Goal: Transaction & Acquisition: Purchase product/service

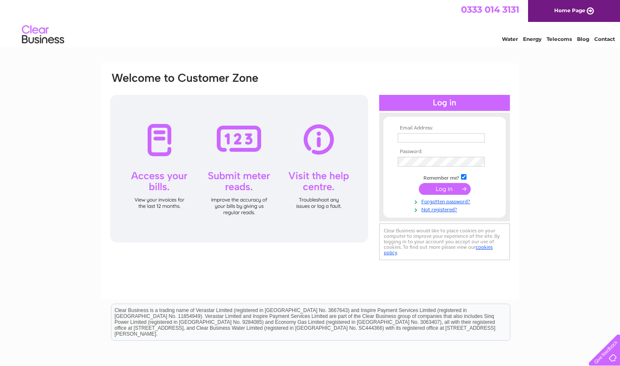
type input "karen@thewee-boutique.co.uk"
click at [440, 187] on input "submit" at bounding box center [445, 189] width 52 height 12
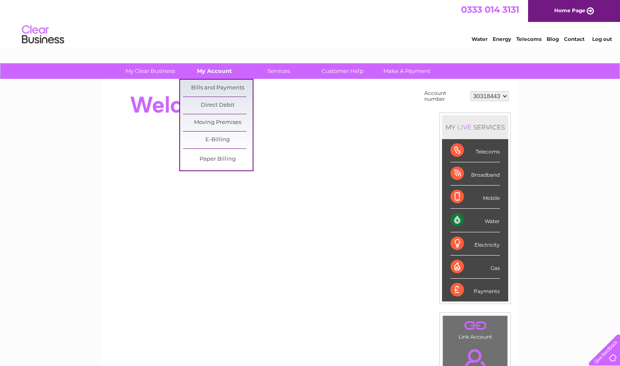
click at [224, 74] on link "My Account" at bounding box center [215, 71] width 70 height 16
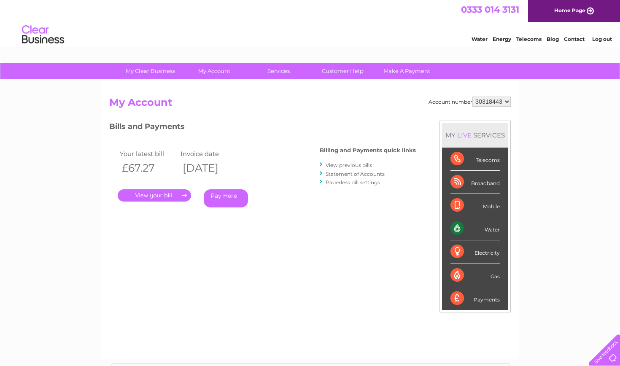
click at [232, 196] on link "Pay Here" at bounding box center [226, 198] width 44 height 18
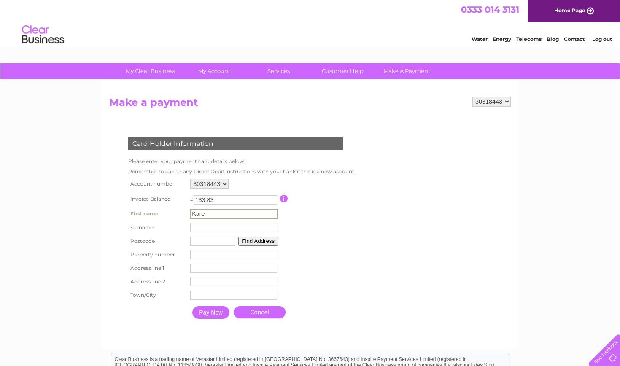
type input "Karen"
type input "McWilliam"
type input "EH48 2TG"
type input "24 Sibbald View"
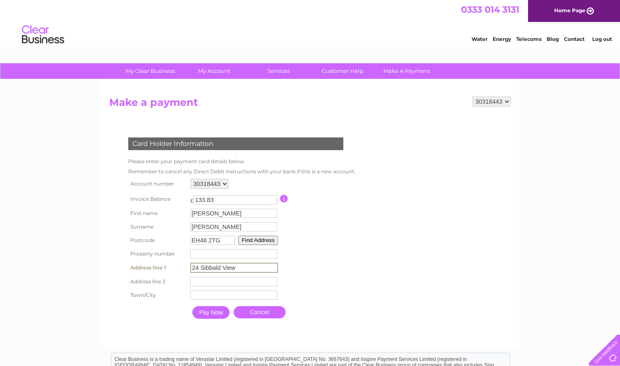
type input "Bathgate"
click at [351, 239] on table "Account number 30318443 Invoice Balance £ 133.83 First name Karen Surname" at bounding box center [240, 250] width 228 height 146
click at [256, 254] on input "number" at bounding box center [233, 253] width 87 height 9
click at [263, 241] on button "Find Address" at bounding box center [257, 240] width 40 height 9
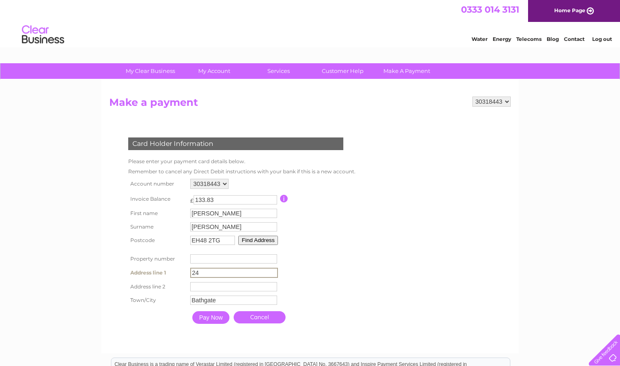
type input "2"
type input "B"
click at [251, 241] on button "Find Address" at bounding box center [257, 240] width 40 height 9
click at [222, 240] on input "EH48 2TG" at bounding box center [212, 240] width 45 height 9
type input "E"
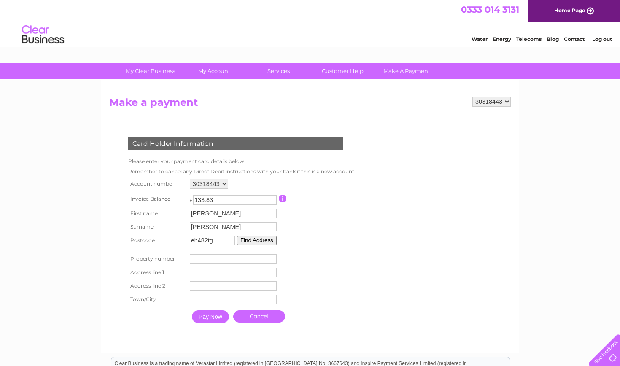
click at [264, 239] on button "Find Address" at bounding box center [257, 240] width 40 height 9
click at [210, 240] on input "eh482tg" at bounding box center [212, 240] width 45 height 9
type input "eh48 2tg"
click at [366, 251] on form "30318443 Make a payment Card Holder Information Please enter your payment card …" at bounding box center [310, 221] width 402 height 248
click at [249, 259] on input "number" at bounding box center [233, 258] width 87 height 9
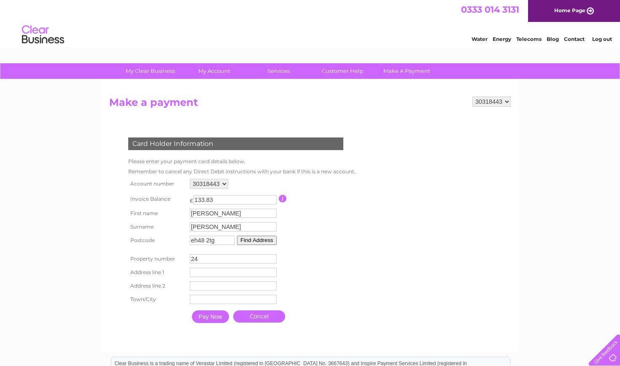
type input "24"
click at [211, 275] on input "text" at bounding box center [233, 272] width 87 height 9
type input "Sibbald View"
type input "Armadale"
click at [211, 300] on input "text" at bounding box center [233, 300] width 87 height 9
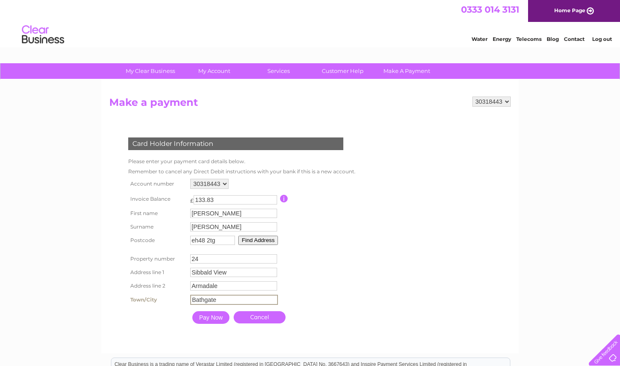
type input "Bathgate"
click at [368, 282] on form "30318443 Make a payment Card Holder Information Please enter your payment card …" at bounding box center [310, 221] width 402 height 248
click at [217, 318] on input "Pay Now" at bounding box center [210, 317] width 37 height 13
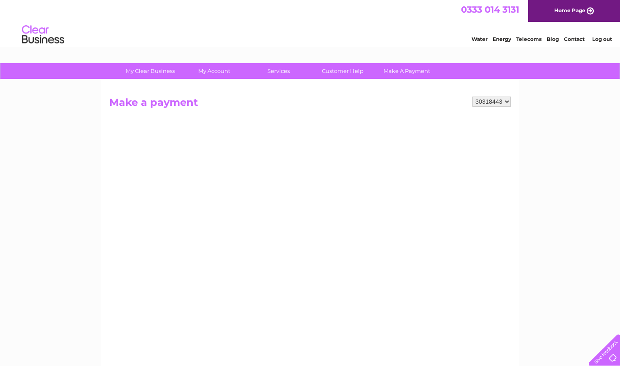
click at [567, 200] on div "My Clear Business Login Details My Details My Preferences Link Account My Accou…" at bounding box center [310, 358] width 620 height 591
click at [568, 11] on link "Home Page" at bounding box center [574, 11] width 92 height 22
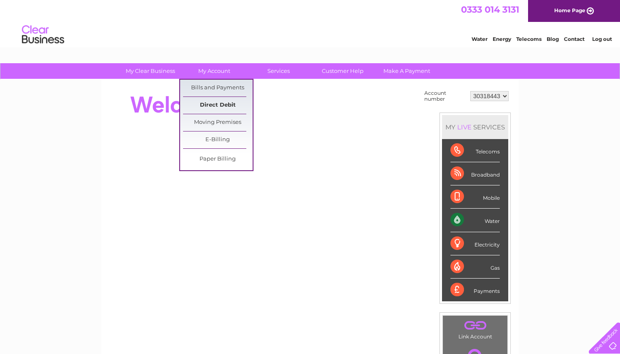
click at [222, 102] on link "Direct Debit" at bounding box center [218, 105] width 70 height 17
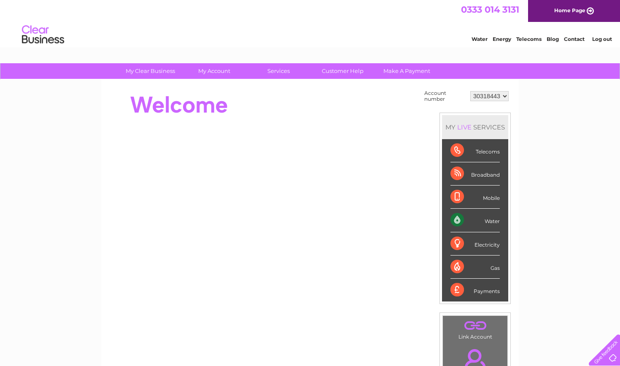
click at [603, 43] on li "Log out" at bounding box center [602, 39] width 25 height 11
click at [606, 38] on link "Log out" at bounding box center [602, 39] width 20 height 6
